Goal: Task Accomplishment & Management: Manage account settings

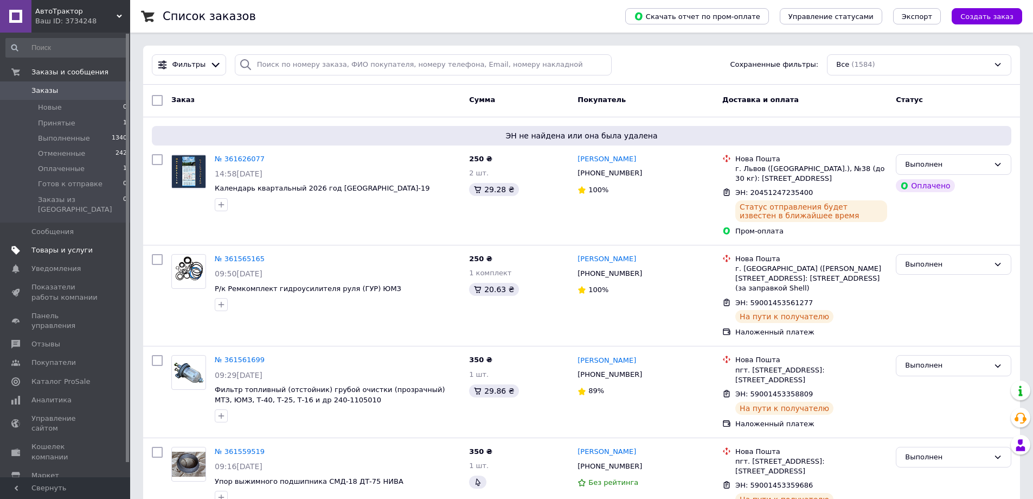
click at [61, 245] on span "Товары и услуги" at bounding box center [61, 250] width 61 height 10
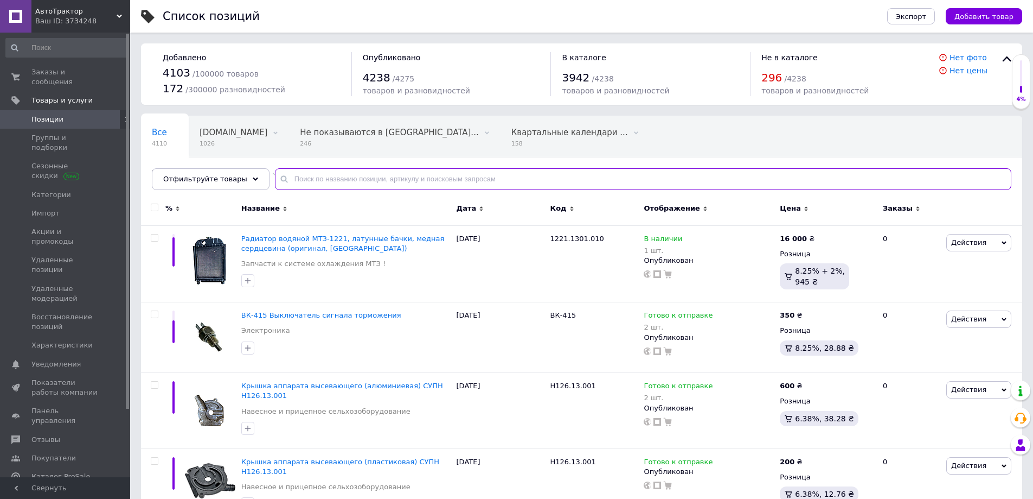
click at [311, 181] on input "text" at bounding box center [643, 179] width 737 height 22
type input "г"
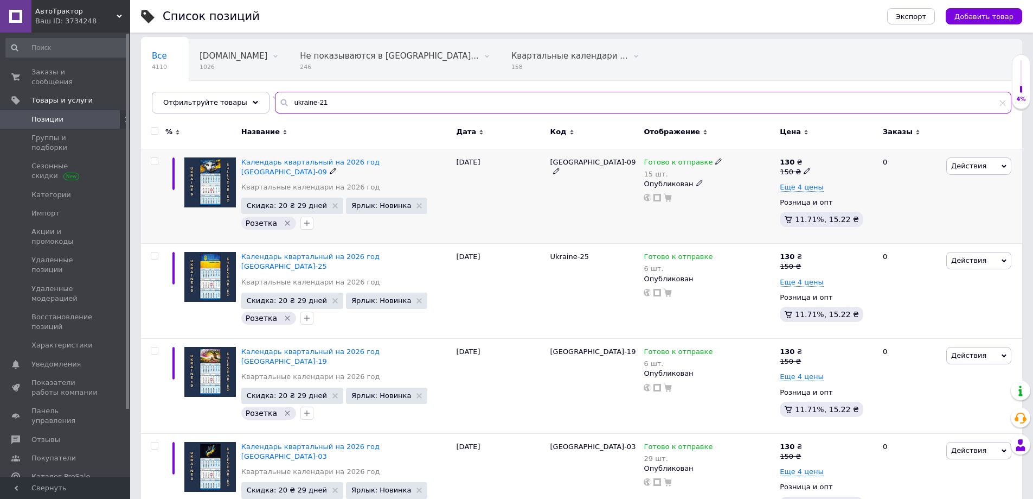
scroll to position [108, 0]
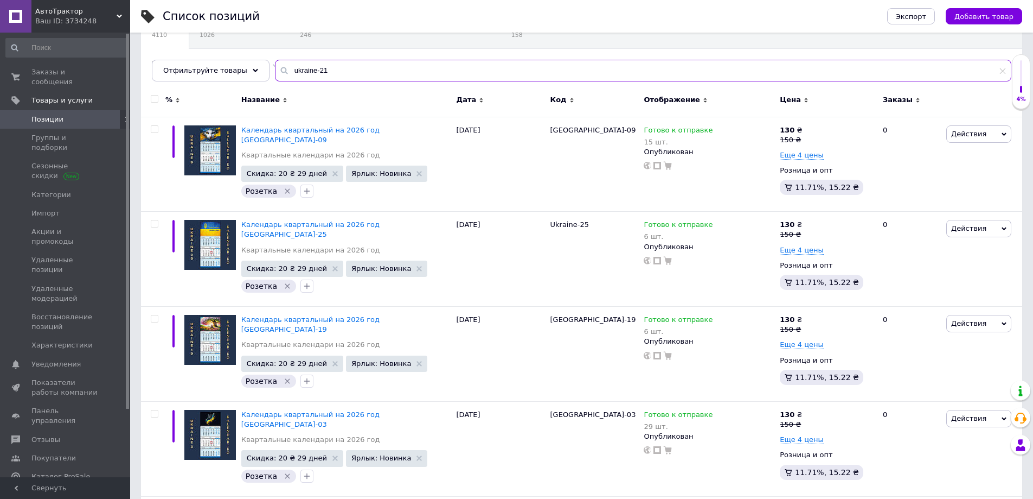
drag, startPoint x: 283, startPoint y: 68, endPoint x: 277, endPoint y: 72, distance: 7.3
click at [277, 72] on input "ukraine-21" at bounding box center [643, 71] width 737 height 22
click at [285, 72] on input "ukraine-21" at bounding box center [643, 71] width 737 height 22
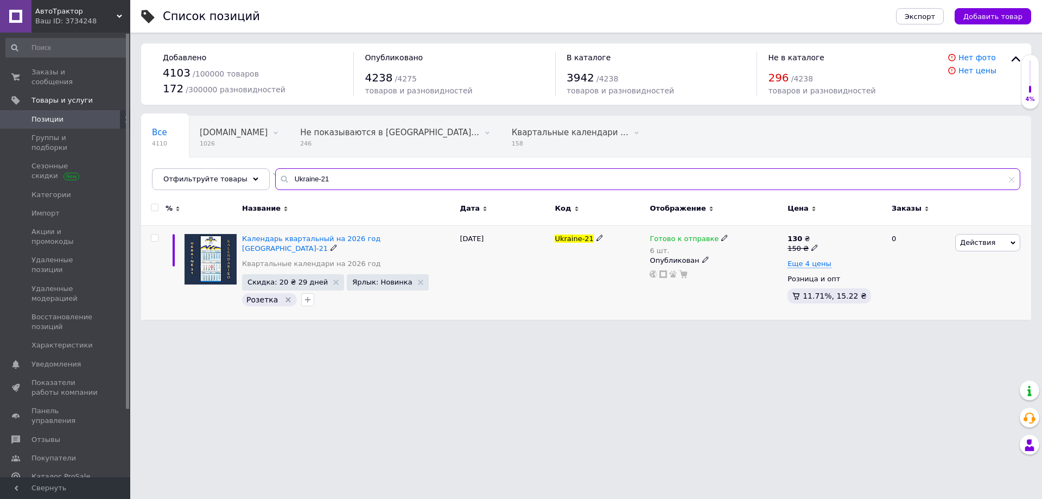
type input "Ukraine-21"
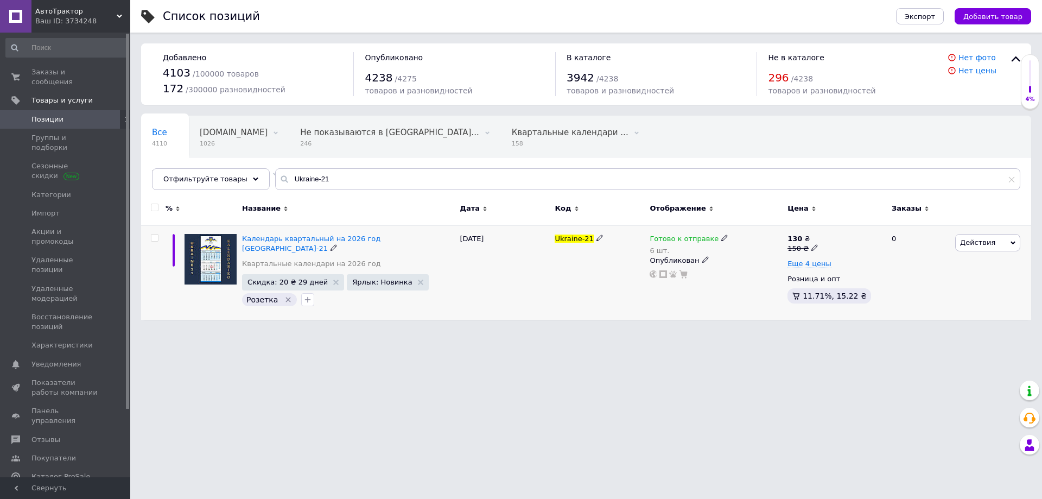
click at [721, 239] on icon at bounding box center [724, 237] width 7 height 7
click at [752, 212] on div "Наличие" at bounding box center [797, 212] width 136 height 10
drag, startPoint x: 729, startPoint y: 271, endPoint x: 723, endPoint y: 271, distance: 6.0
click at [726, 271] on div "Наличие Готово к отправке В наличии Нет в наличии Под заказ Остатки 6 шт." at bounding box center [797, 245] width 148 height 88
type input "5"
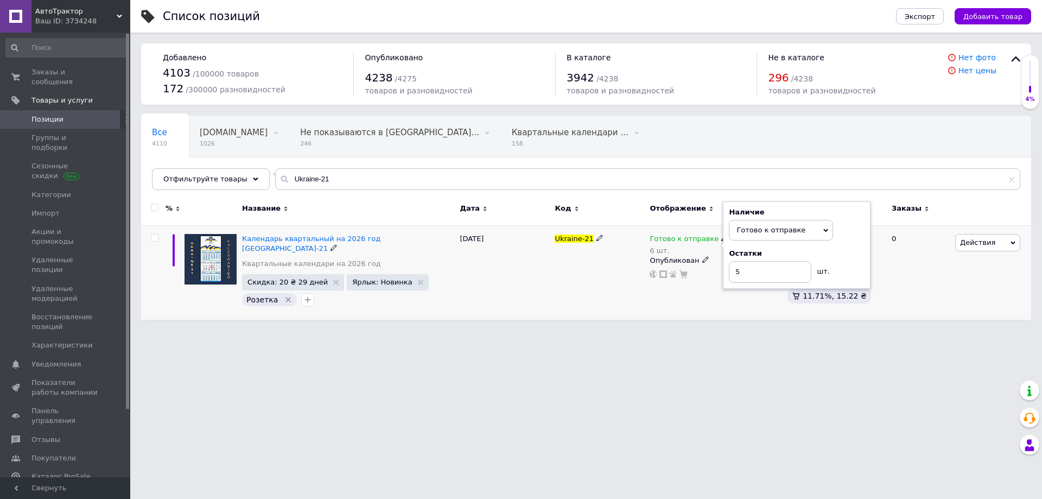
click at [591, 292] on div "Ukraine-21" at bounding box center [599, 272] width 95 height 94
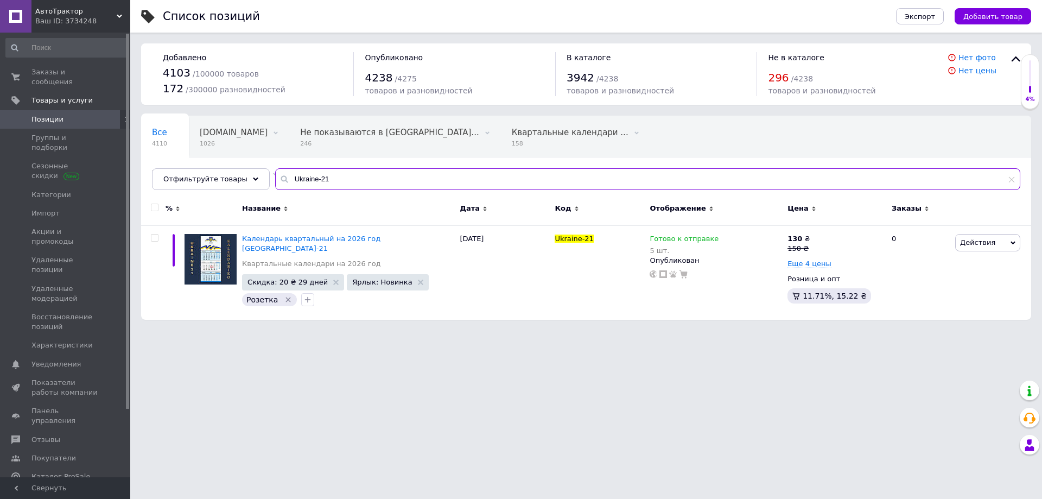
drag, startPoint x: 348, startPoint y: 184, endPoint x: 273, endPoint y: 182, distance: 74.9
click at [275, 182] on div "Ukraine-21" at bounding box center [647, 179] width 745 height 22
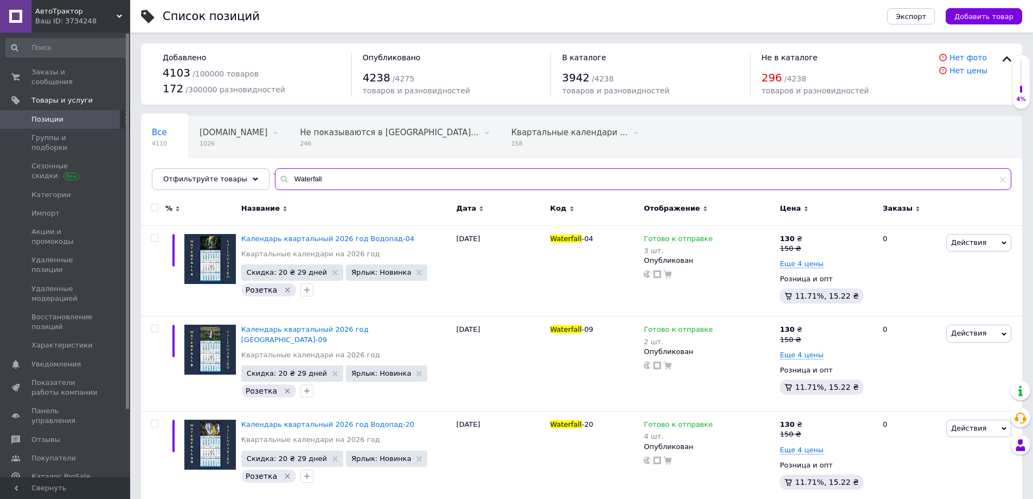
type input "Waterfall"
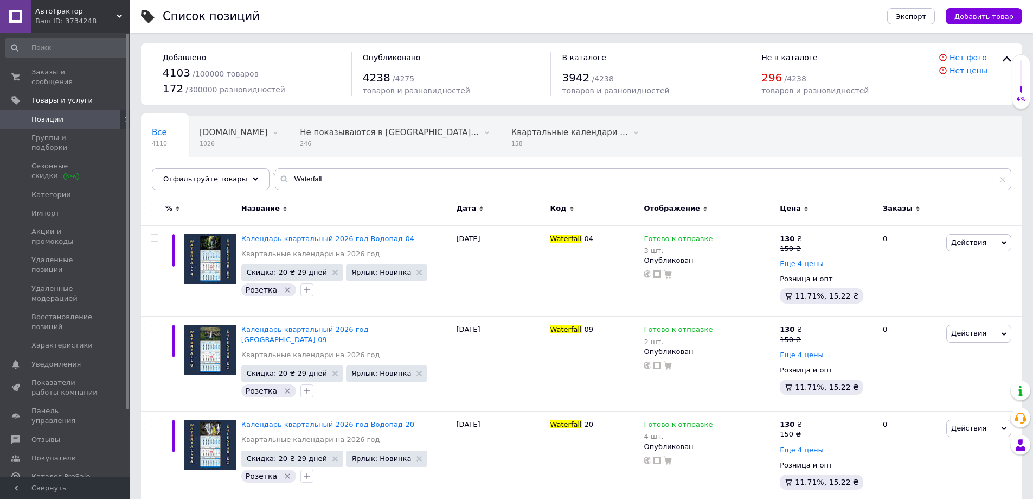
click at [556, 209] on span "Код" at bounding box center [559, 208] width 16 height 10
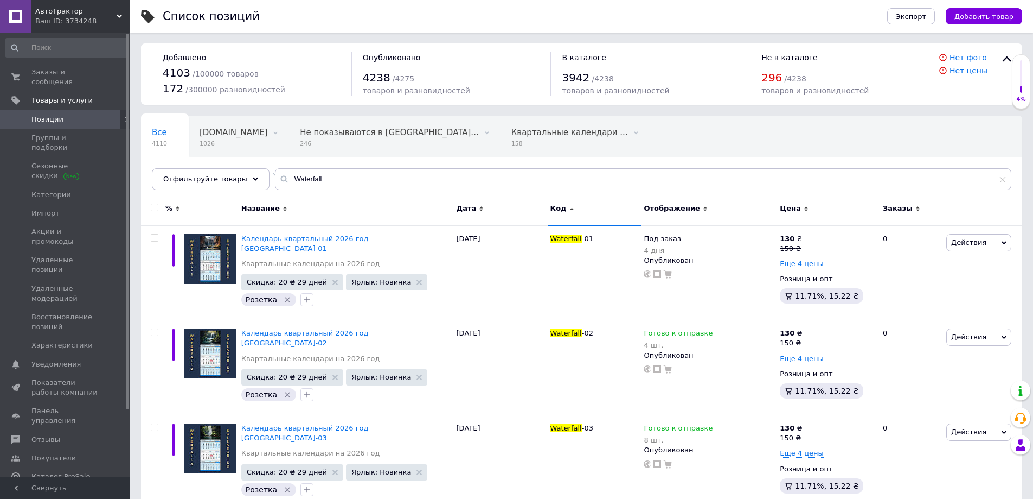
click at [557, 206] on span "Код" at bounding box center [559, 208] width 16 height 10
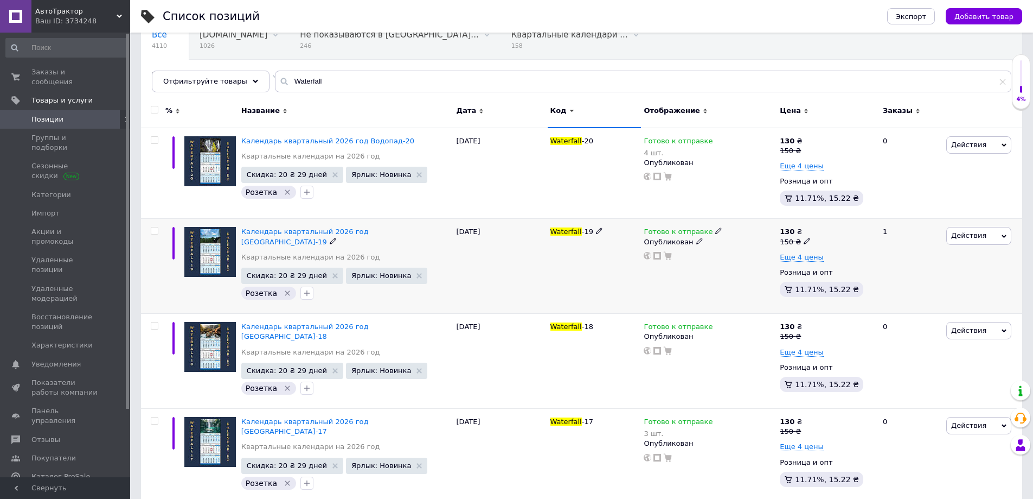
scroll to position [108, 0]
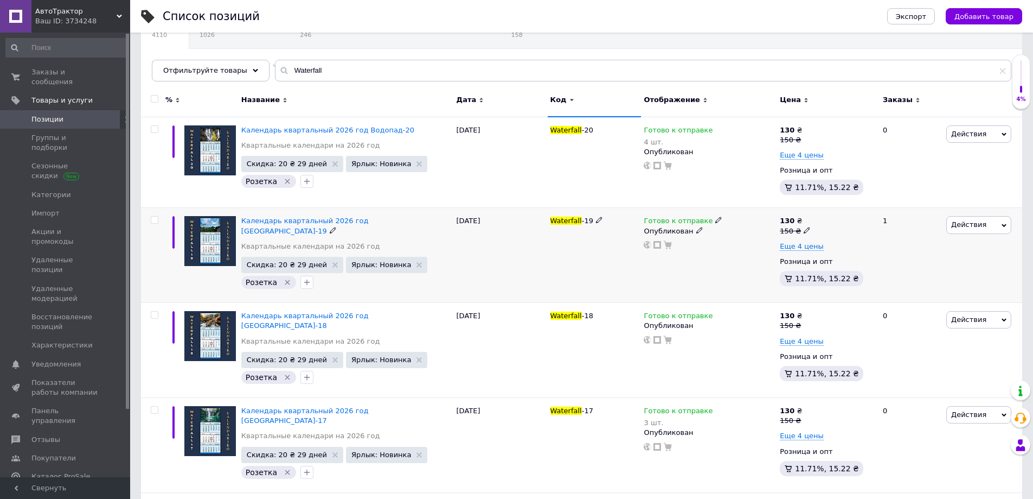
click at [716, 219] on icon at bounding box center [719, 219] width 7 height 7
click at [750, 189] on div "Наличие" at bounding box center [791, 188] width 136 height 10
click at [743, 248] on input at bounding box center [764, 249] width 82 height 22
type input "2"
click at [668, 266] on div "Готово к отправке Наличие Готово к отправке В наличии Нет в наличии Под заказ О…" at bounding box center [709, 255] width 136 height 95
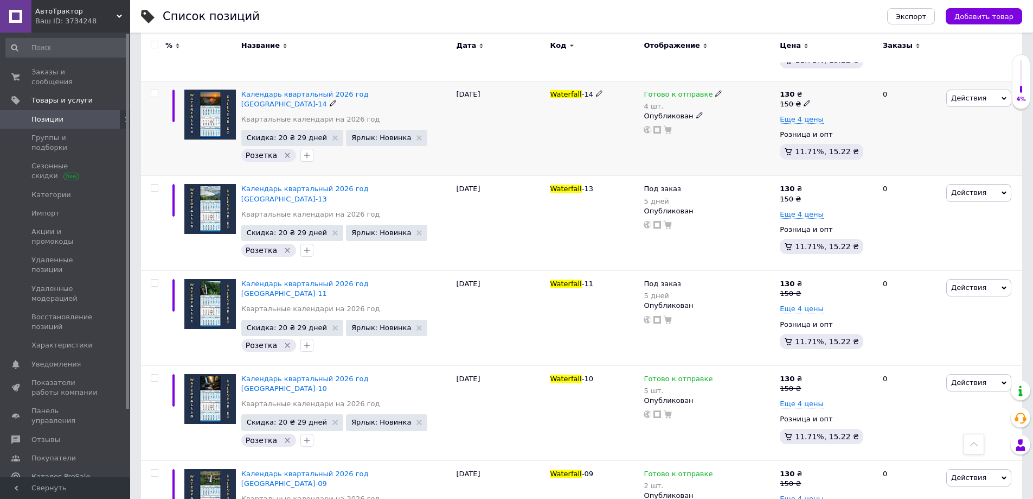
scroll to position [705, 0]
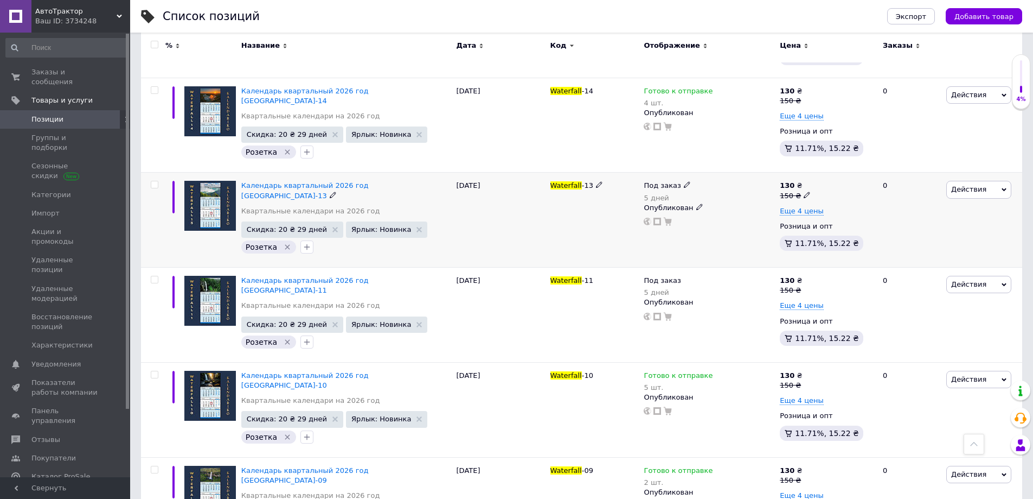
click at [686, 181] on span at bounding box center [687, 184] width 7 height 7
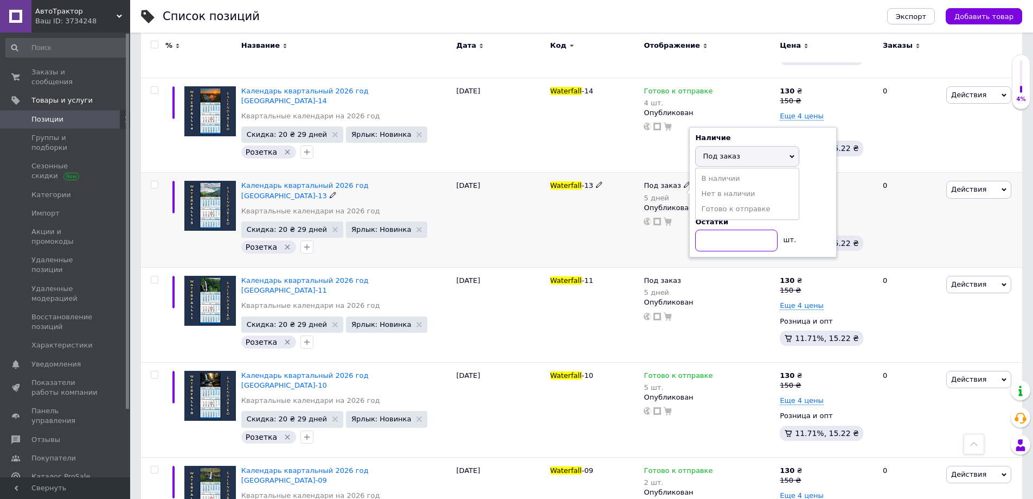
click at [713, 229] on input at bounding box center [736, 240] width 82 height 22
type input "5"
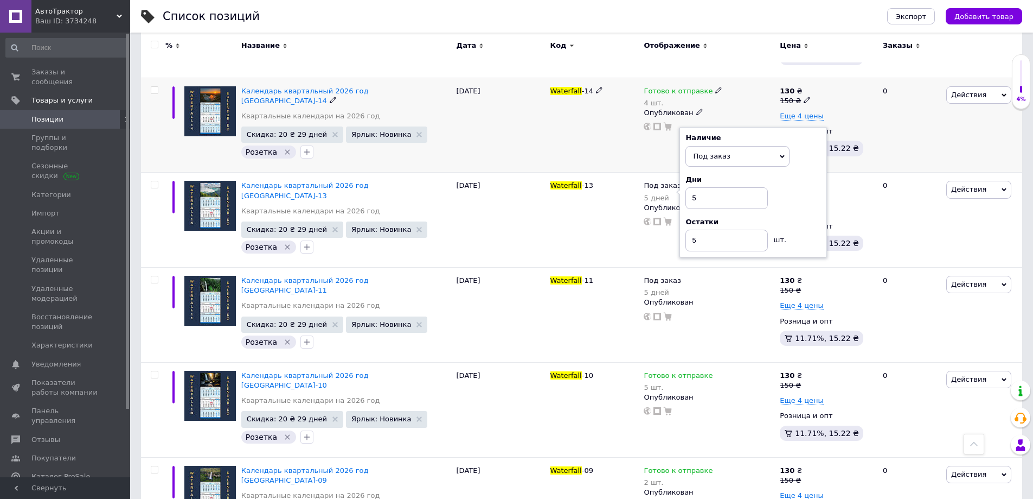
click at [618, 153] on div "Waterfall -14" at bounding box center [595, 125] width 94 height 95
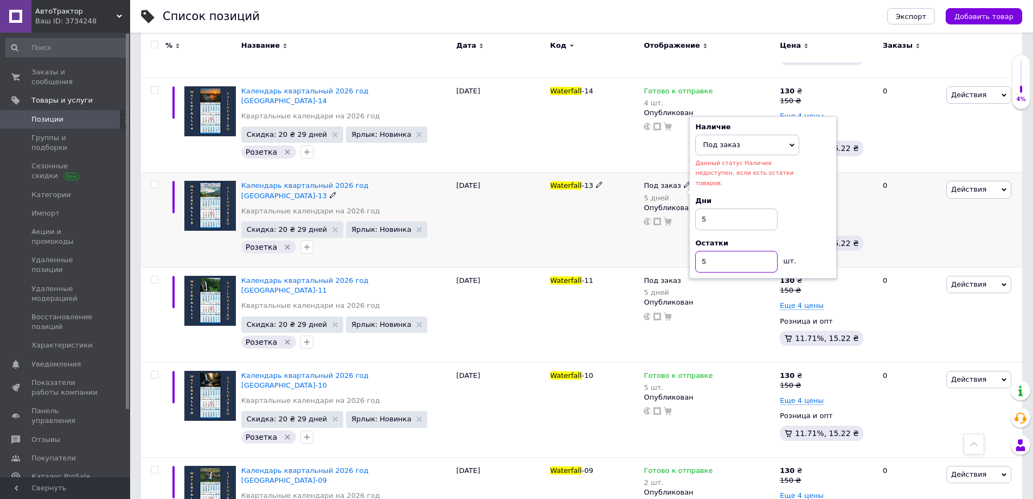
drag, startPoint x: 692, startPoint y: 238, endPoint x: 669, endPoint y: 241, distance: 23.1
click at [671, 241] on div "Под заказ 5 дней Наличие Под заказ В наличии Нет в наличии Готово к отправке Да…" at bounding box center [709, 220] width 136 height 95
click at [600, 224] on div "Waterfall -13" at bounding box center [595, 220] width 94 height 95
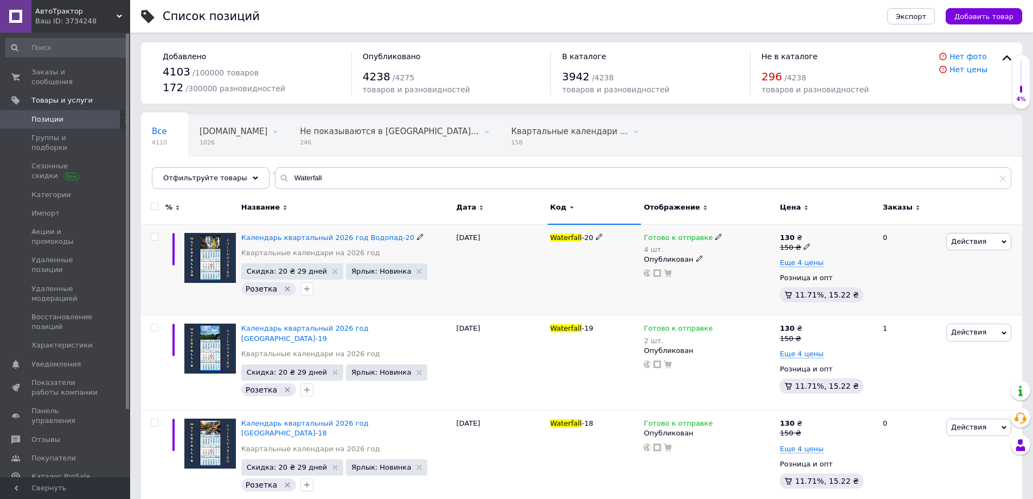
scroll to position [0, 0]
